Goal: Check status: Check status

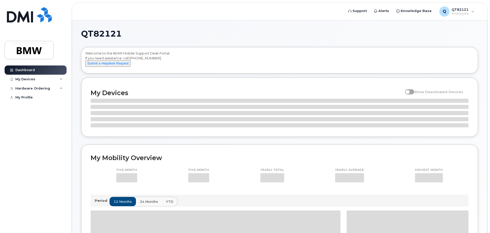
scroll to position [120, 0]
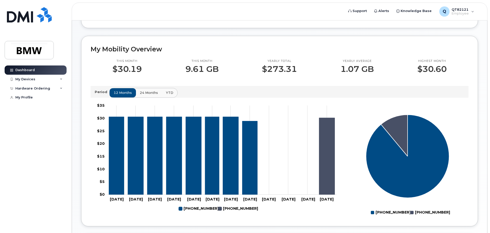
click at [207, 69] on p "9.61 GB" at bounding box center [201, 69] width 33 height 9
click at [38, 81] on div "My Devices" at bounding box center [36, 79] width 62 height 9
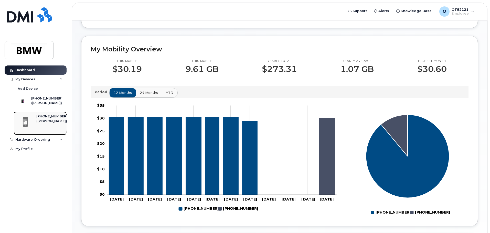
click at [40, 124] on div "([PERSON_NAME])" at bounding box center [51, 121] width 31 height 5
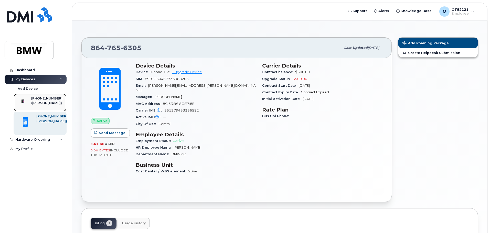
click at [45, 103] on div "([PERSON_NAME])" at bounding box center [46, 103] width 31 height 5
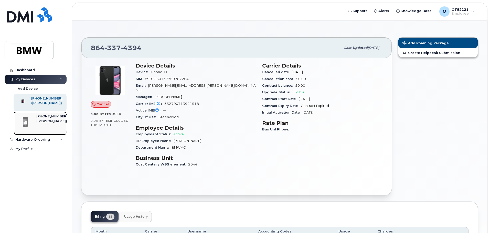
click at [47, 124] on div "([PERSON_NAME])" at bounding box center [51, 121] width 31 height 5
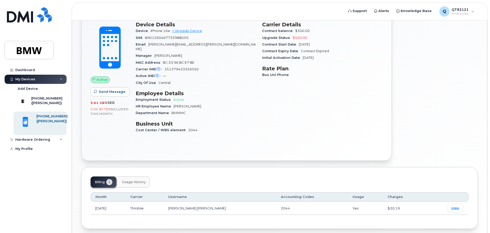
scroll to position [58, 0]
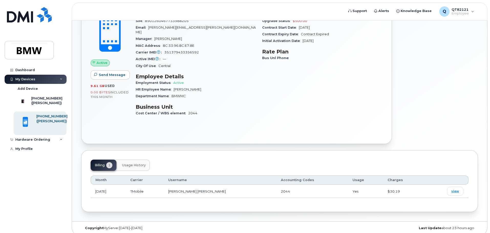
click at [145, 163] on span "Usage History" at bounding box center [134, 165] width 24 height 4
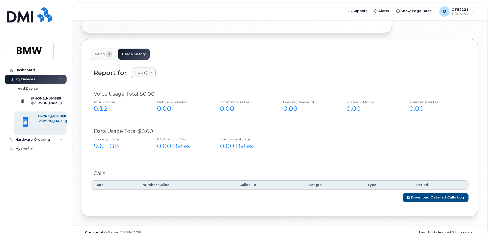
scroll to position [173, 0]
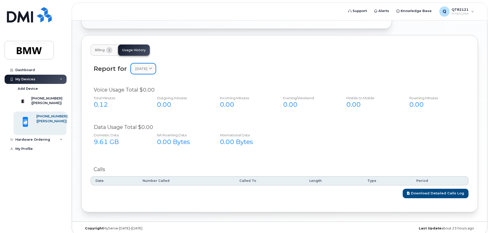
click at [145, 67] on link "[DATE]" at bounding box center [143, 69] width 25 height 11
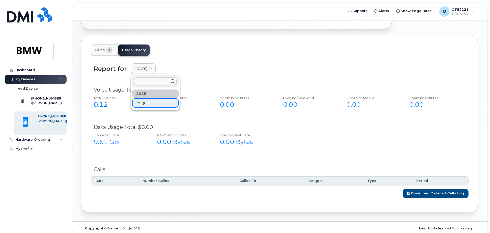
click at [248, 71] on div "Report for [DATE] [DATE]" at bounding box center [280, 71] width 378 height 23
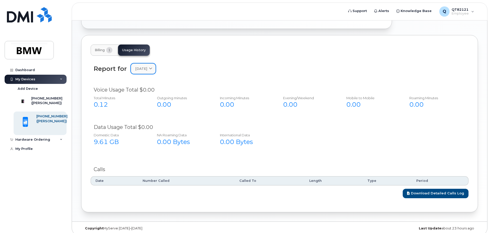
click at [152, 67] on icon at bounding box center [150, 68] width 3 height 3
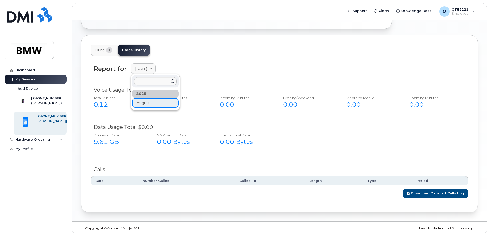
click at [144, 90] on div "2025" at bounding box center [155, 94] width 47 height 8
click at [224, 65] on div "Report for [DATE] [DATE]" at bounding box center [280, 69] width 372 height 11
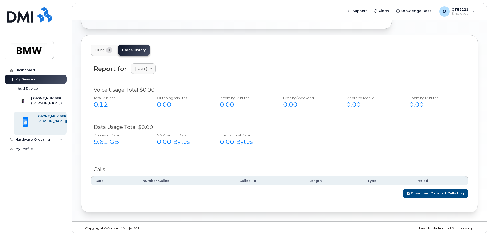
click at [193, 70] on div "Report for [DATE] [DATE]" at bounding box center [280, 71] width 378 height 23
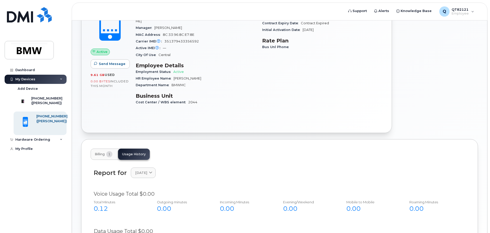
scroll to position [0, 0]
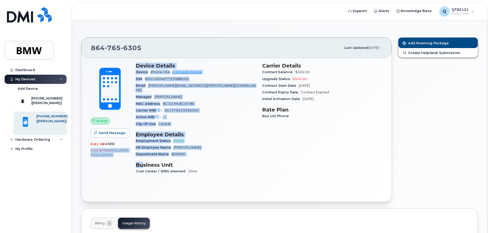
drag, startPoint x: 90, startPoint y: 148, endPoint x: 142, endPoint y: 158, distance: 52.4
click at [142, 158] on div "Active Send Message 9.61 GB  used 0.00 Bytes  included this month Device Detail…" at bounding box center [237, 121] width 298 height 122
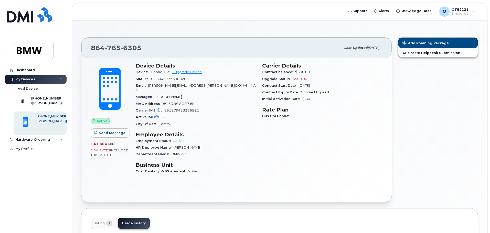
click at [248, 168] on div "Cost Center / WBS element 2044" at bounding box center [196, 171] width 120 height 7
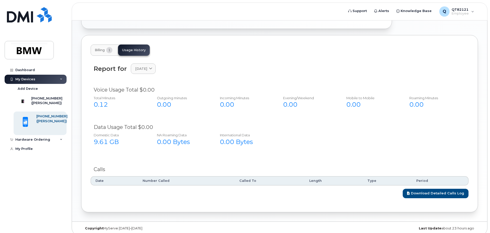
click at [100, 48] on span "Billing" at bounding box center [100, 50] width 10 height 4
